Goal: Task Accomplishment & Management: Use online tool/utility

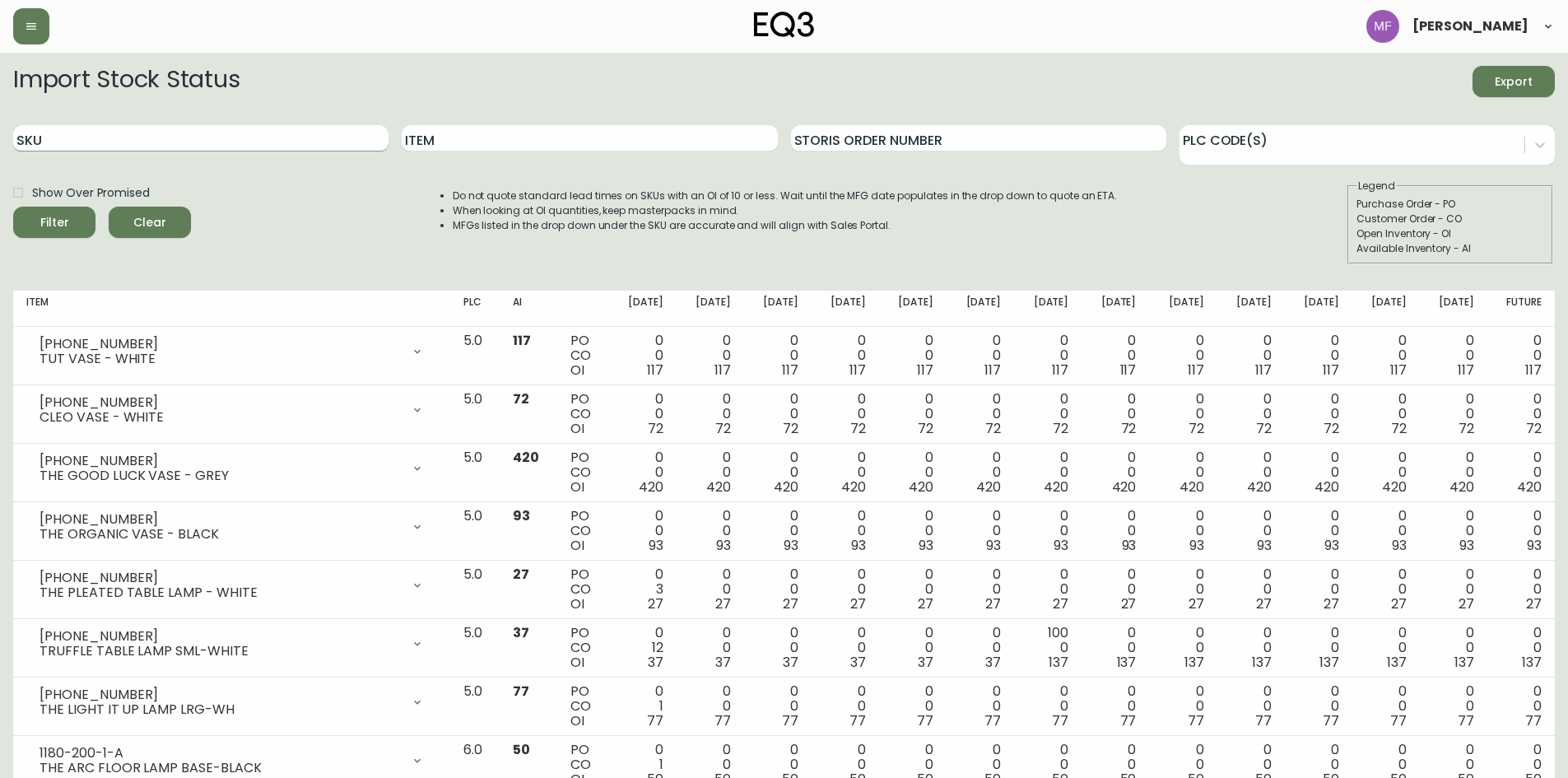
click at [237, 129] on input "SKU" at bounding box center [200, 138] width 375 height 27
paste input "[PHONE_NUMBER]"
type input "[PHONE_NUMBER]"
click at [13, 207] on button "Filter" at bounding box center [54, 222] width 82 height 31
click at [202, 146] on input "SKU" at bounding box center [200, 138] width 375 height 27
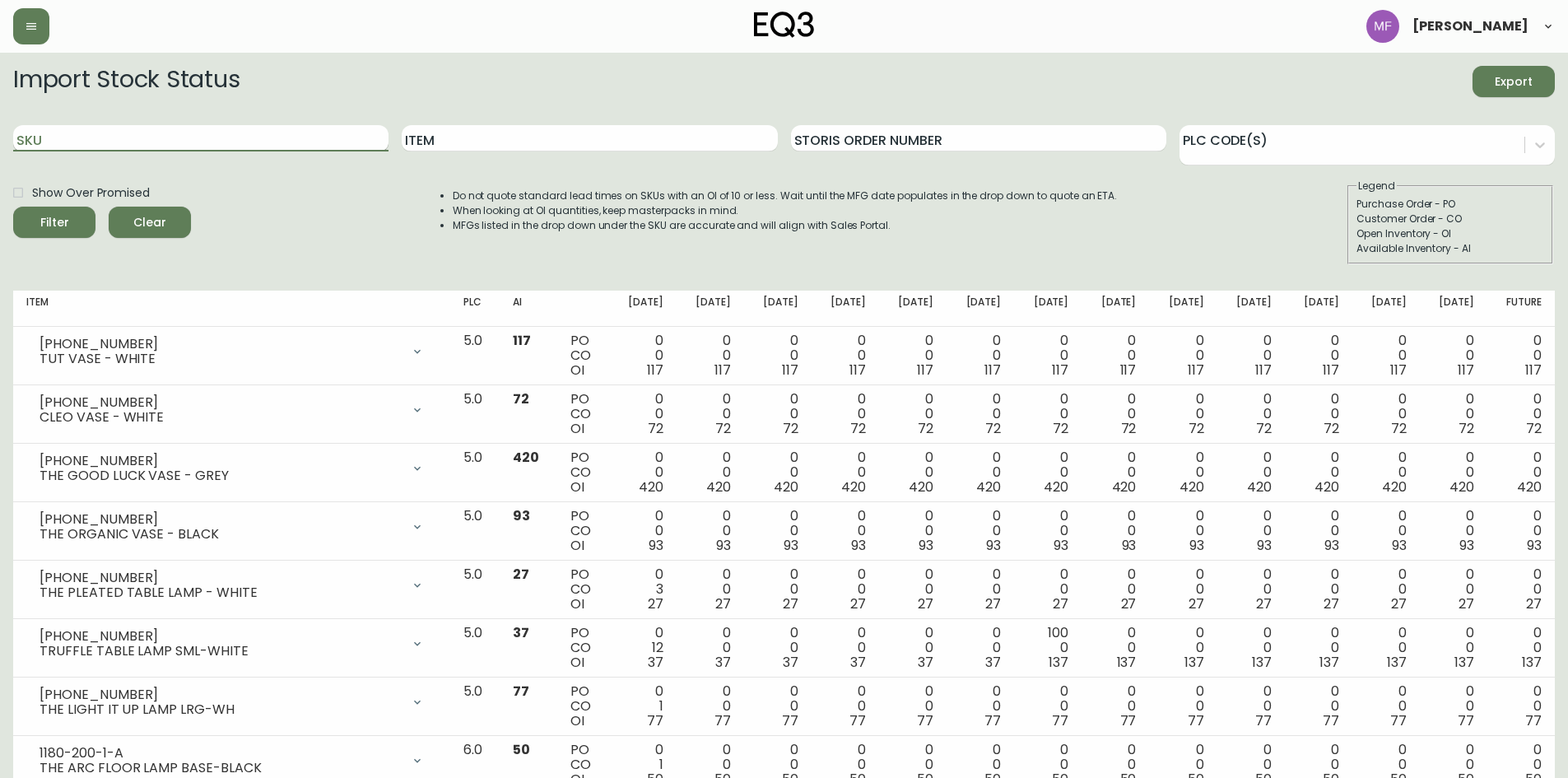
paste input "3180-254-8"
click at [13, 207] on button "Filter" at bounding box center [54, 222] width 82 height 31
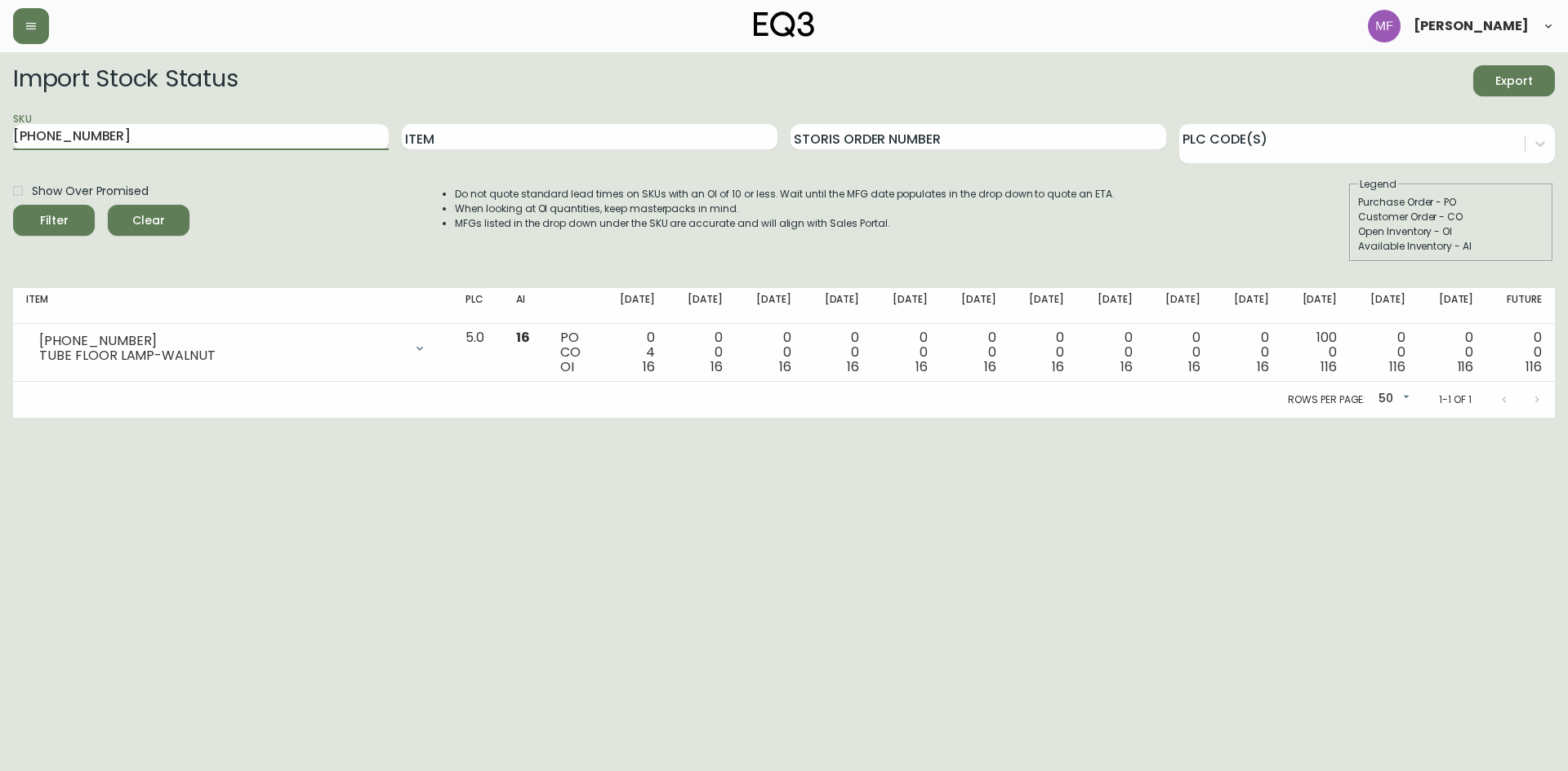
drag, startPoint x: 148, startPoint y: 131, endPoint x: -97, endPoint y: 139, distance: 245.1
click at [0, 139] on html "Mikaela Fidler Import Stock Status Export SKU 3180-254-8 Item Storis Order Numb…" at bounding box center [784, 208] width 1568 height 418
paste input "77-1"
click at [13, 205] on button "Filter" at bounding box center [54, 220] width 82 height 31
drag, startPoint x: 154, startPoint y: 133, endPoint x: -186, endPoint y: 140, distance: 340.1
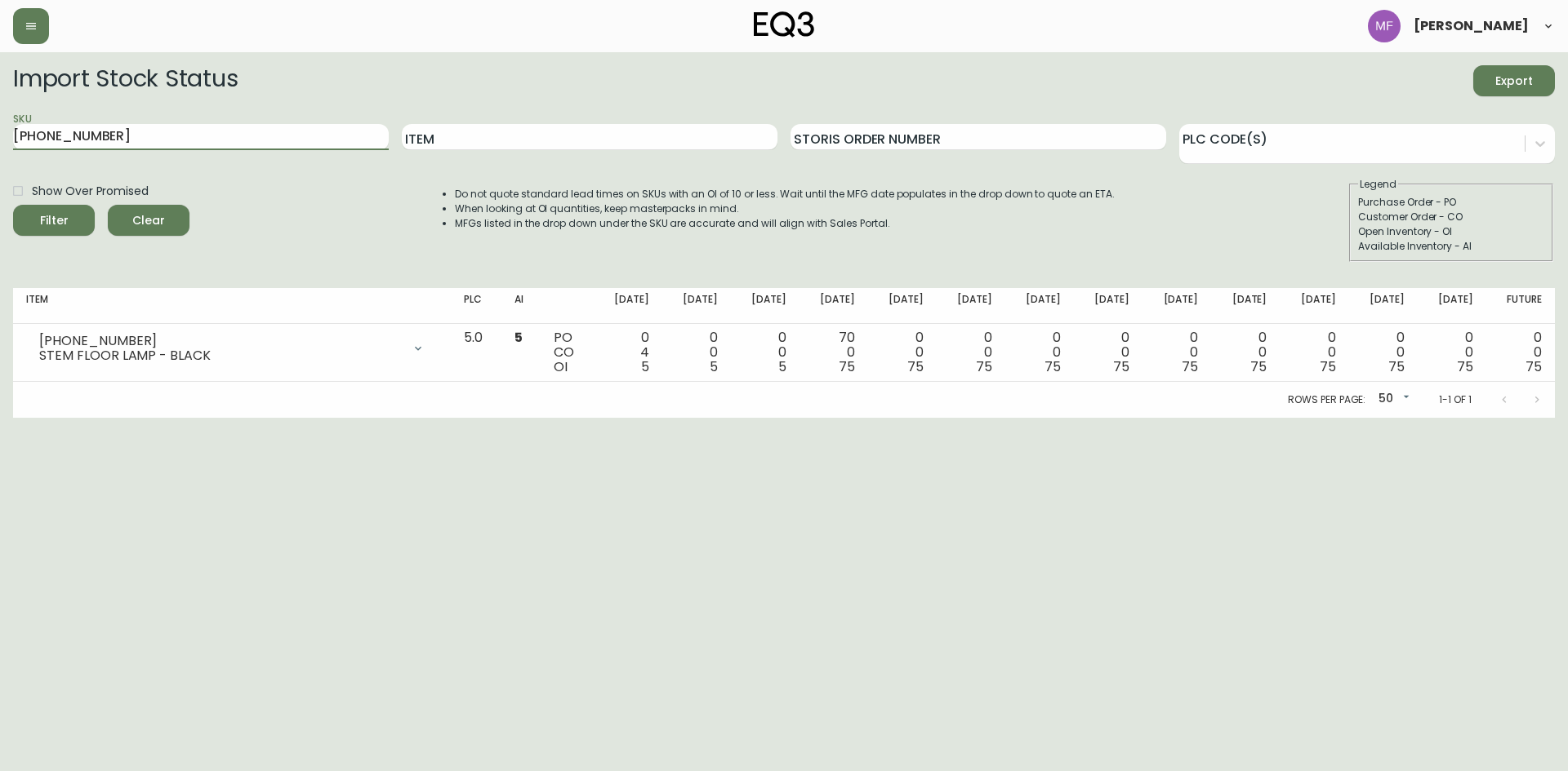
click at [0, 140] on html "Mikaela Fidler Import Stock Status Export SKU 3180-277-1 Item Storis Order Numb…" at bounding box center [784, 208] width 1568 height 418
paste input "380"
click at [13, 205] on button "Filter" at bounding box center [54, 220] width 82 height 31
drag, startPoint x: 156, startPoint y: 146, endPoint x: -88, endPoint y: 141, distance: 244.1
click at [0, 141] on html "Mikaela Fidler Import Stock Status Export SKU 3180-380-1 Item Storis Order Numb…" at bounding box center [784, 208] width 1568 height 418
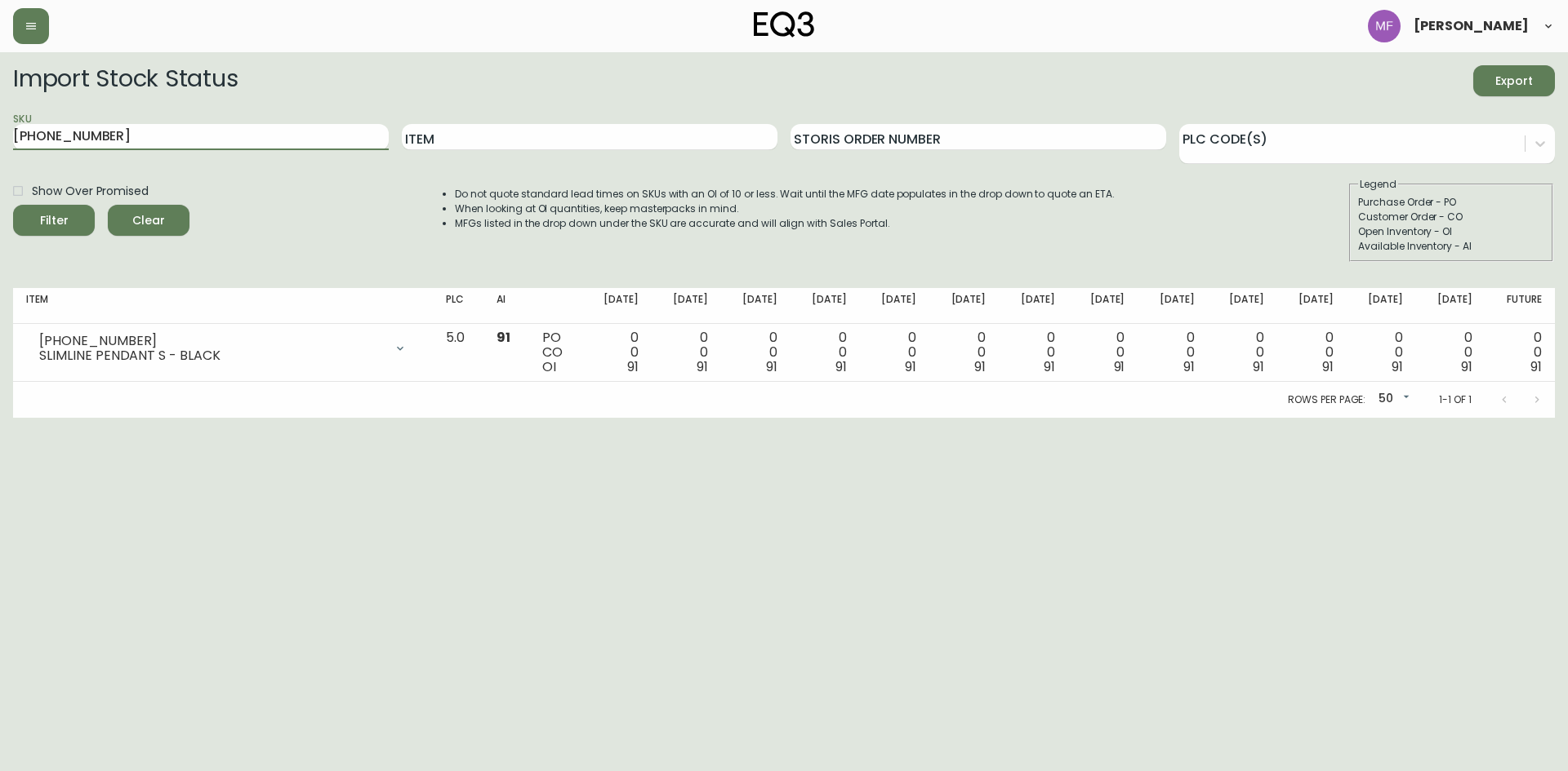
paste input "423-1"
click at [13, 205] on button "Filter" at bounding box center [54, 220] width 82 height 31
drag, startPoint x: 269, startPoint y: 143, endPoint x: -37, endPoint y: 143, distance: 306.0
click at [0, 143] on html "Mikaela Fidler Import Stock Status Export SKU 3180-423-1 Item Storis Order Numb…" at bounding box center [784, 208] width 1568 height 418
paste input "254-8"
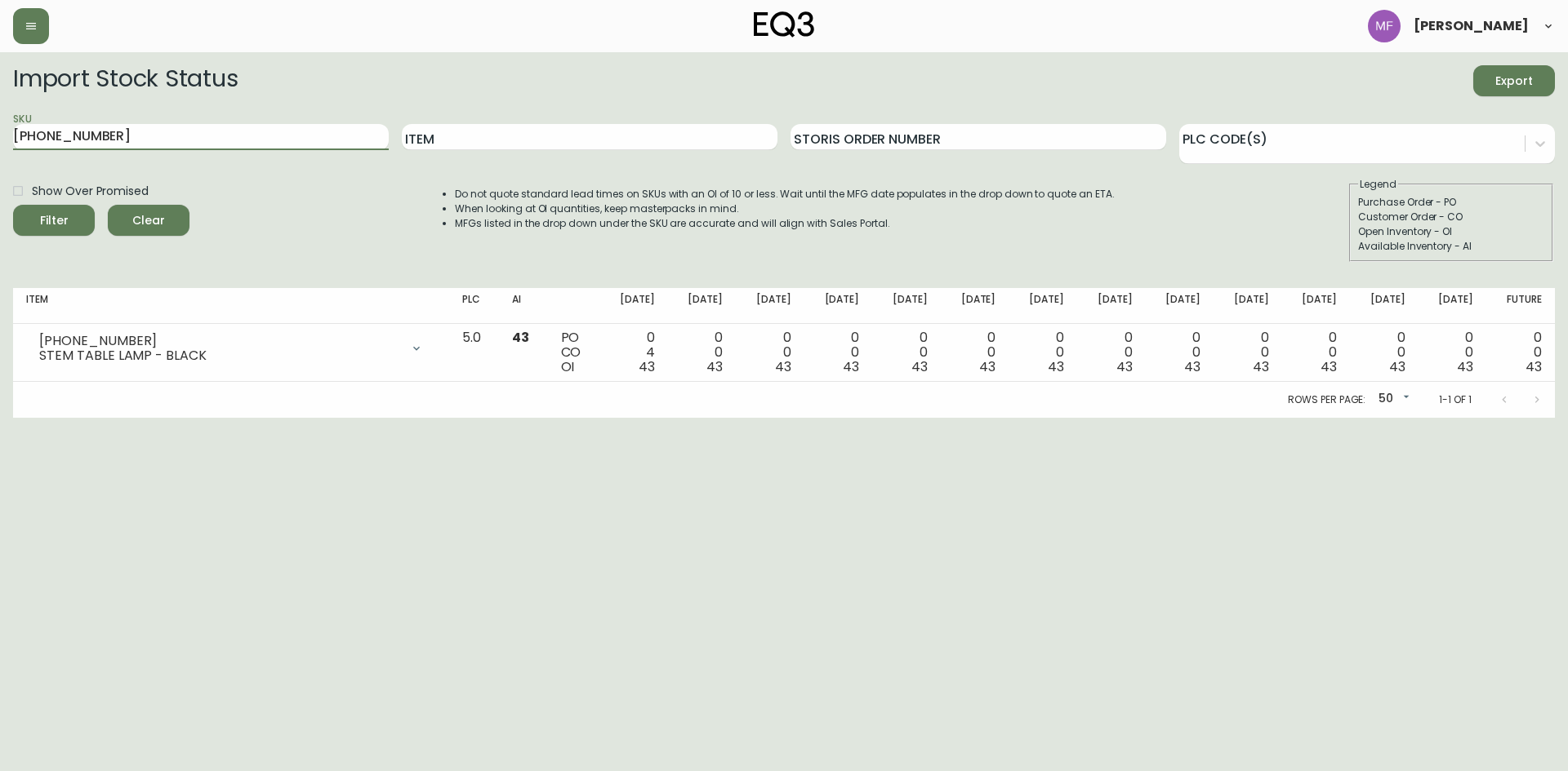
click at [13, 205] on button "Filter" at bounding box center [54, 220] width 82 height 31
drag, startPoint x: 167, startPoint y: 128, endPoint x: -60, endPoint y: 133, distance: 227.1
click at [0, 133] on html "Mikaela Fidler Import Stock Status Export SKU 3180-254-8 Item Storis Order Numb…" at bounding box center [784, 208] width 1568 height 418
paste input "90-166-01"
type input "3190-166-01"
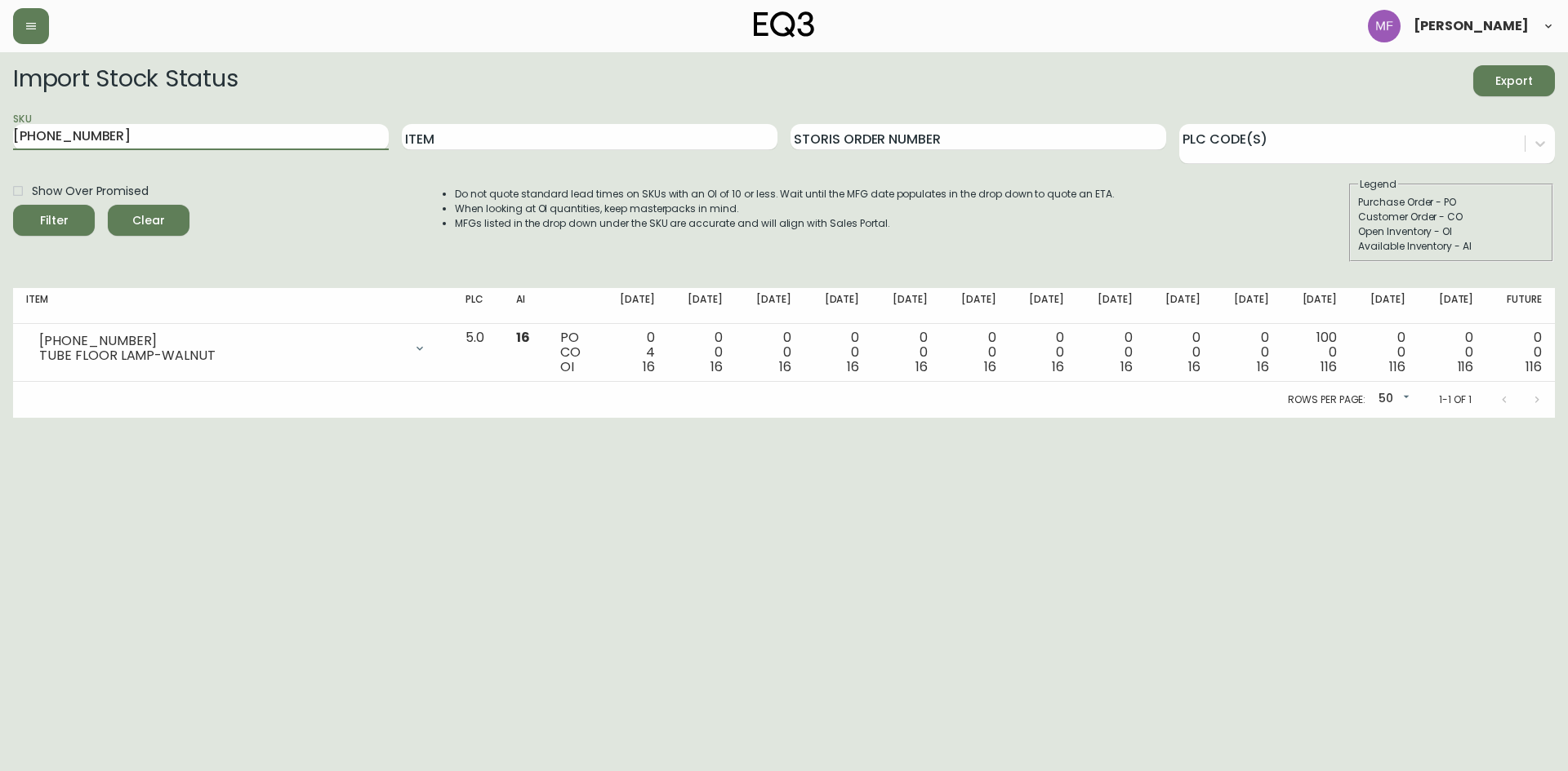
click at [13, 205] on button "Filter" at bounding box center [54, 220] width 82 height 31
